Goal: Transaction & Acquisition: Purchase product/service

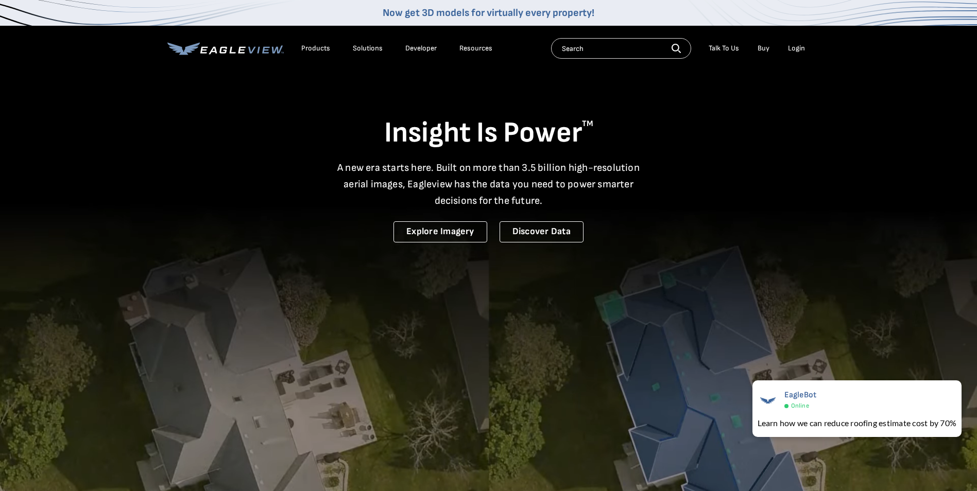
click at [785, 51] on li "Login" at bounding box center [796, 48] width 27 height 15
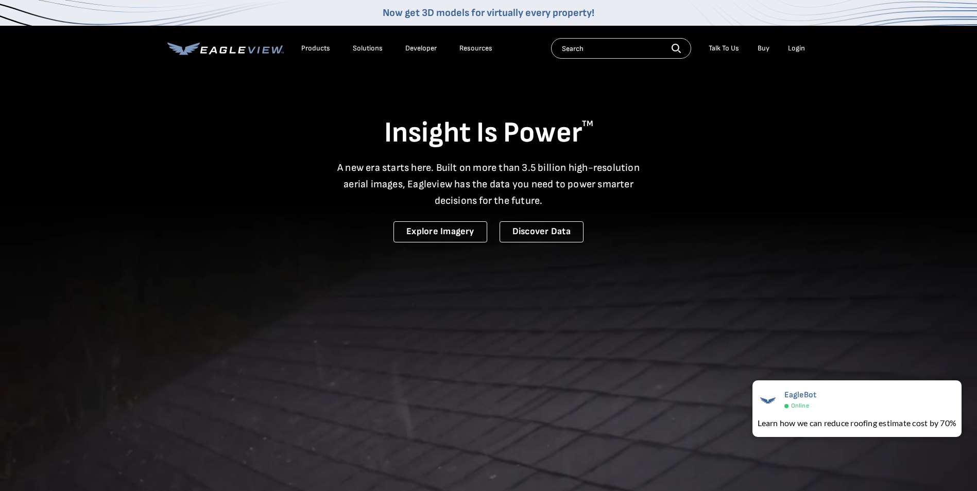
click at [787, 50] on li "Login" at bounding box center [796, 48] width 27 height 15
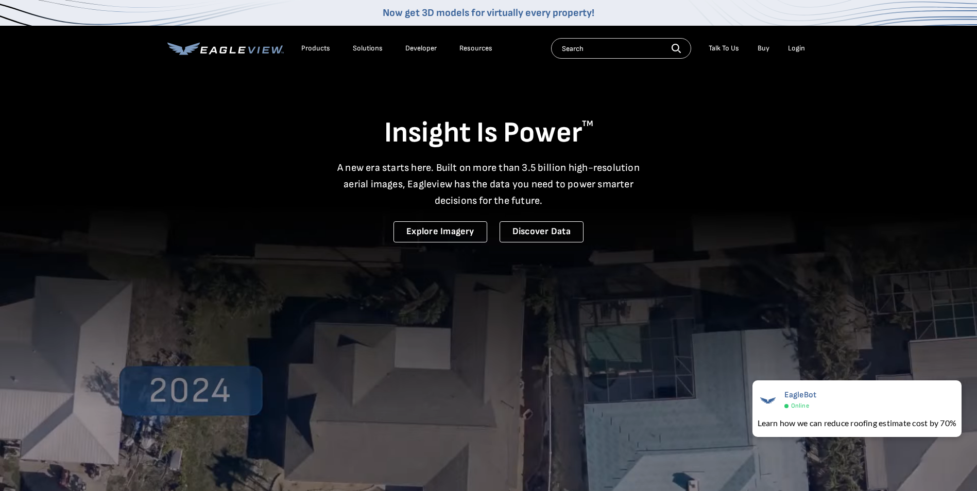
click at [795, 49] on div "Login" at bounding box center [796, 48] width 17 height 9
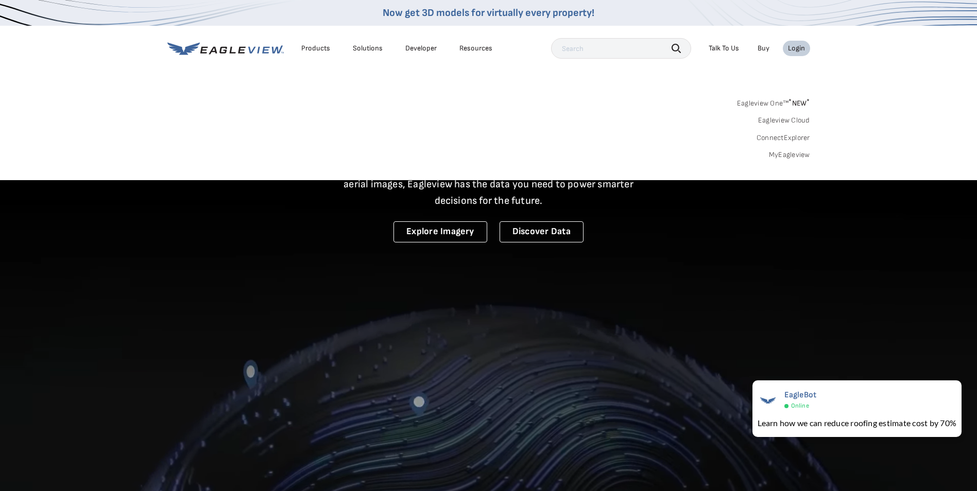
click at [791, 157] on link "MyEagleview" at bounding box center [789, 154] width 41 height 9
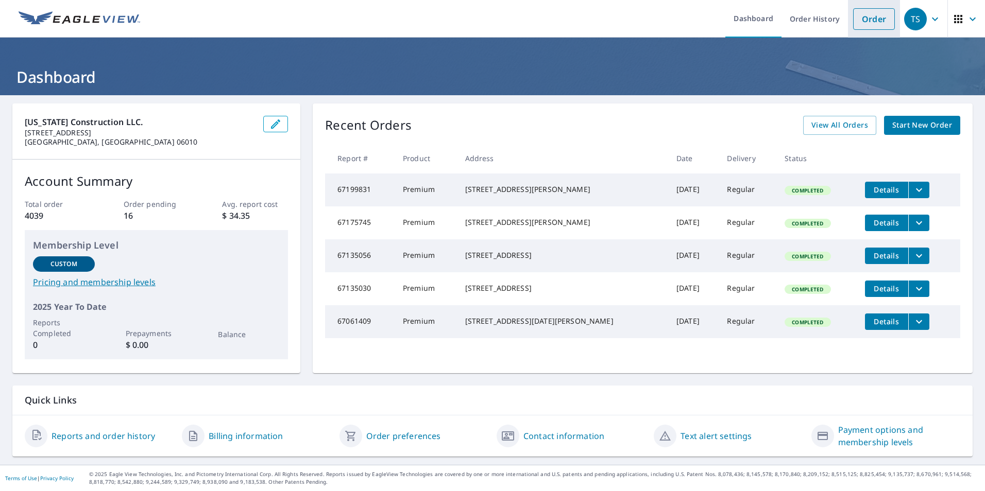
click at [878, 25] on link "Order" at bounding box center [874, 19] width 42 height 22
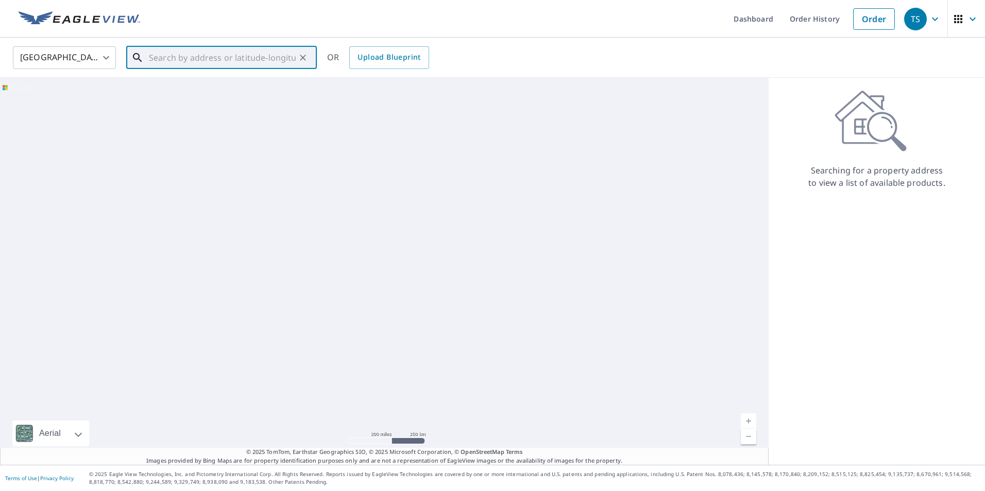
click at [237, 67] on input "text" at bounding box center [222, 57] width 147 height 29
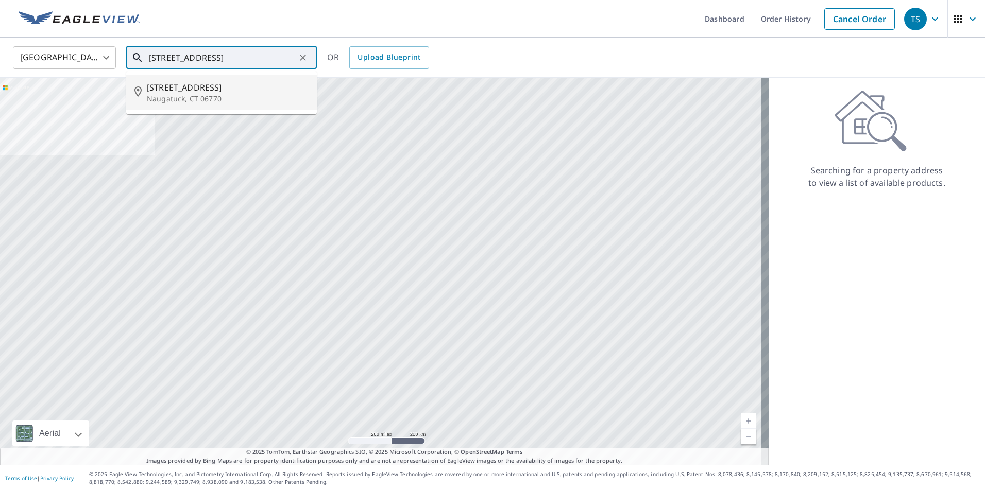
click at [203, 92] on span "332 Cherry St" at bounding box center [228, 87] width 162 height 12
type input "332 Cherry St Naugatuck, CT 06770"
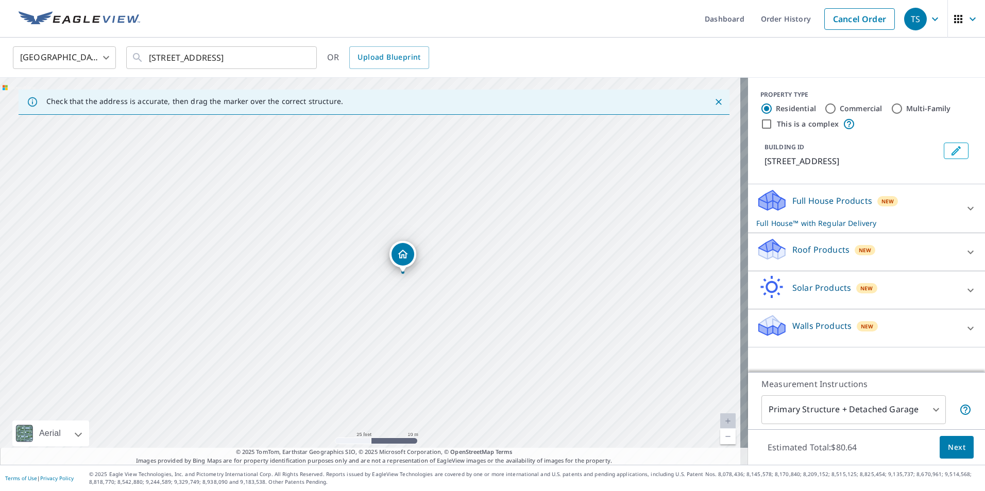
drag, startPoint x: 351, startPoint y: 273, endPoint x: 485, endPoint y: 282, distance: 134.3
click at [485, 282] on div "332 Cherry St Naugatuck, CT 06770" at bounding box center [374, 271] width 748 height 387
drag, startPoint x: 522, startPoint y: 307, endPoint x: 522, endPoint y: 301, distance: 5.7
click at [522, 301] on div "332 Cherry St Naugatuck, CT 06770" at bounding box center [374, 271] width 748 height 387
click at [792, 244] on p "Roof Products" at bounding box center [820, 250] width 57 height 12
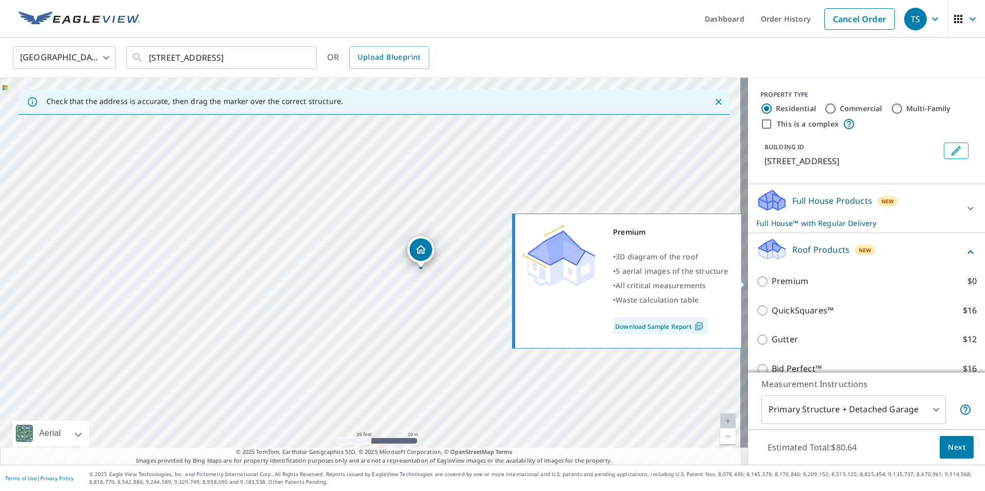
click at [785, 281] on p "Premium" at bounding box center [790, 281] width 37 height 13
click at [772, 281] on input "Premium $0" at bounding box center [763, 282] width 15 height 12
checkbox input "true"
checkbox input "false"
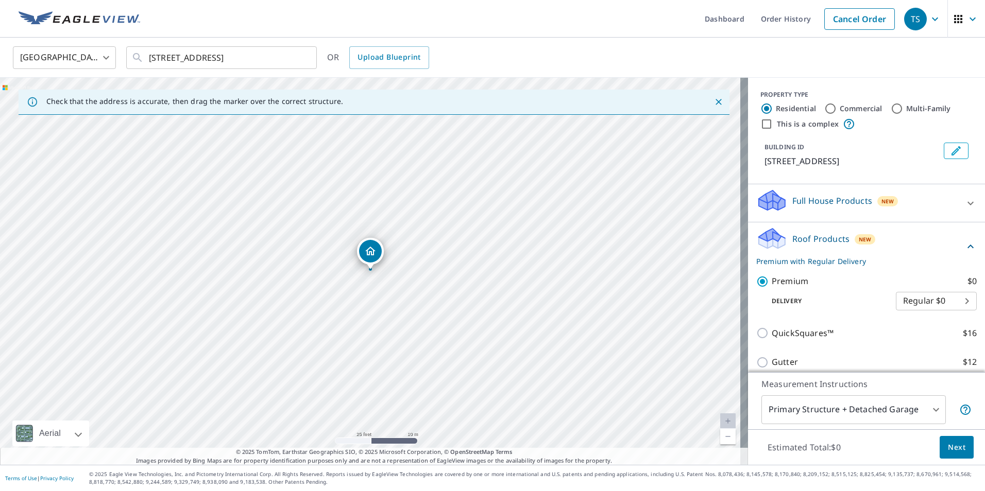
click at [949, 452] on span "Next" at bounding box center [957, 447] width 18 height 13
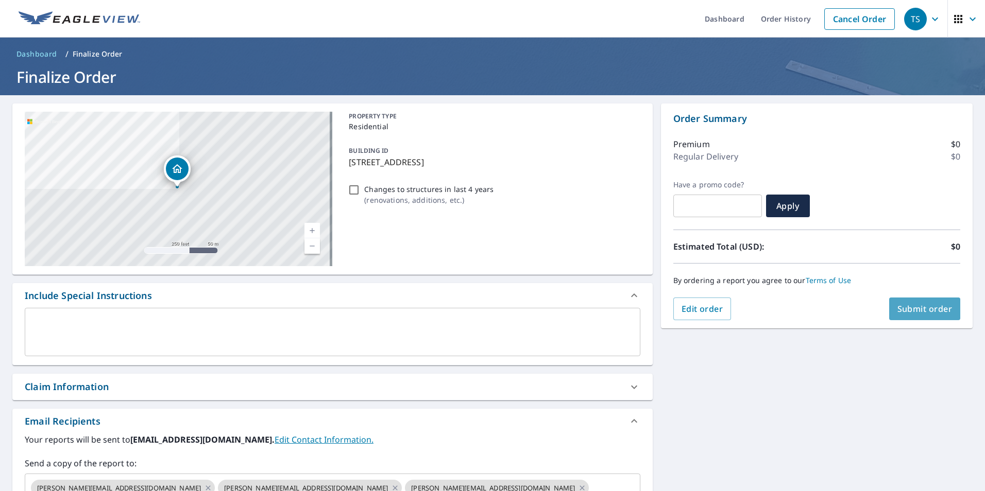
click at [929, 309] on span "Submit order" at bounding box center [924, 308] width 55 height 11
checkbox input "true"
